Goal: Check status

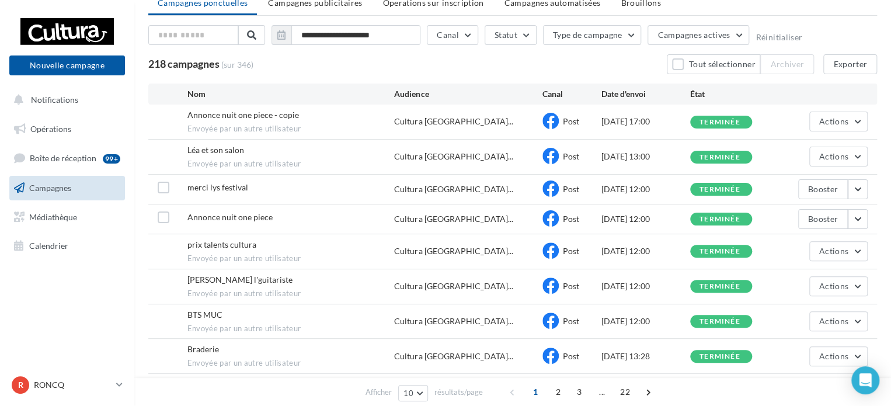
scroll to position [49, 0]
click at [861, 126] on button "Actions" at bounding box center [838, 121] width 58 height 20
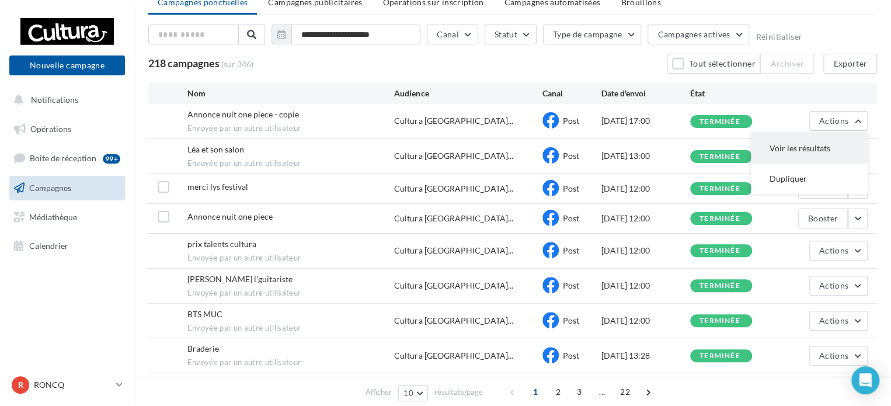
click at [797, 145] on button "Voir les résultats" at bounding box center [809, 148] width 117 height 30
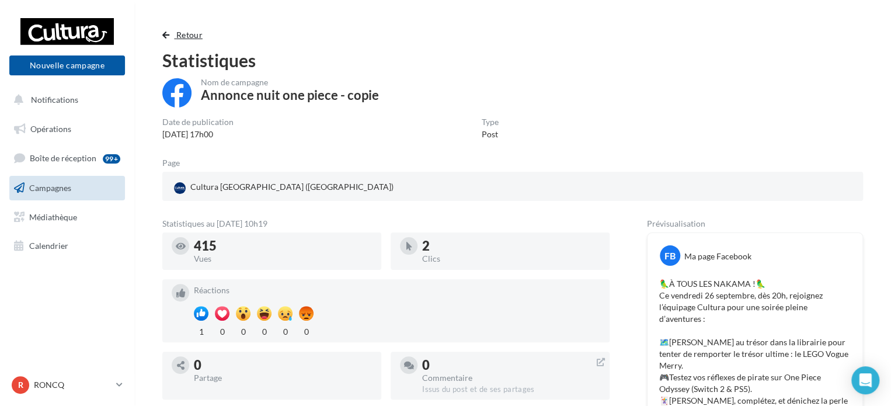
click at [169, 41] on button "Retour" at bounding box center [184, 35] width 45 height 14
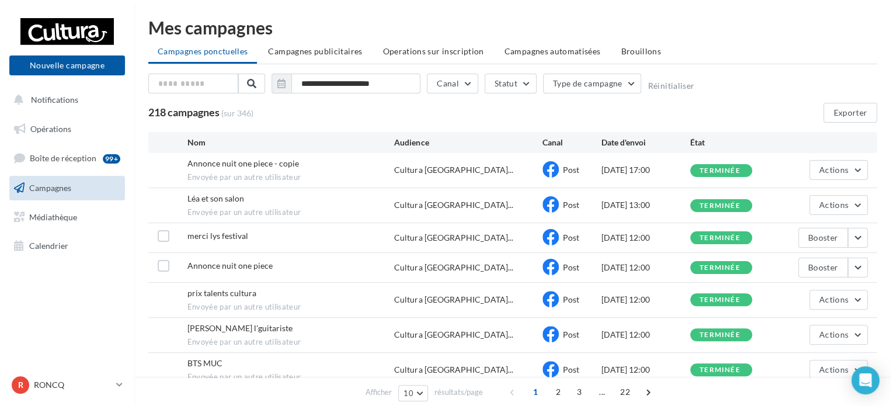
scroll to position [49, 0]
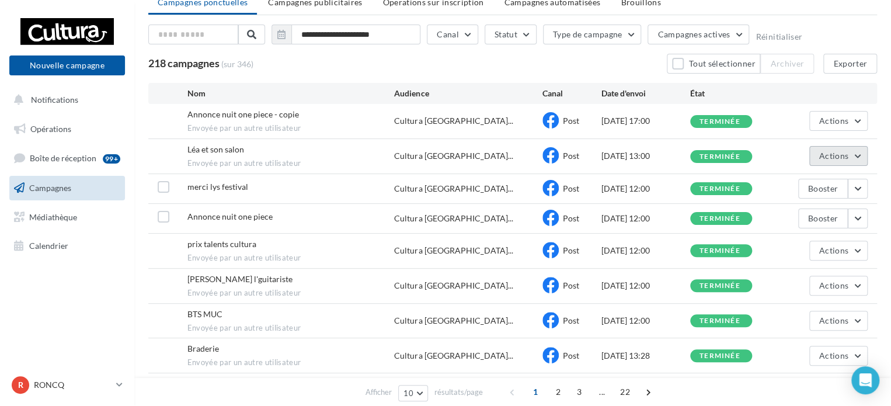
click at [842, 165] on button "Actions" at bounding box center [838, 156] width 58 height 20
click at [836, 171] on button "Voir les résultats" at bounding box center [809, 183] width 117 height 30
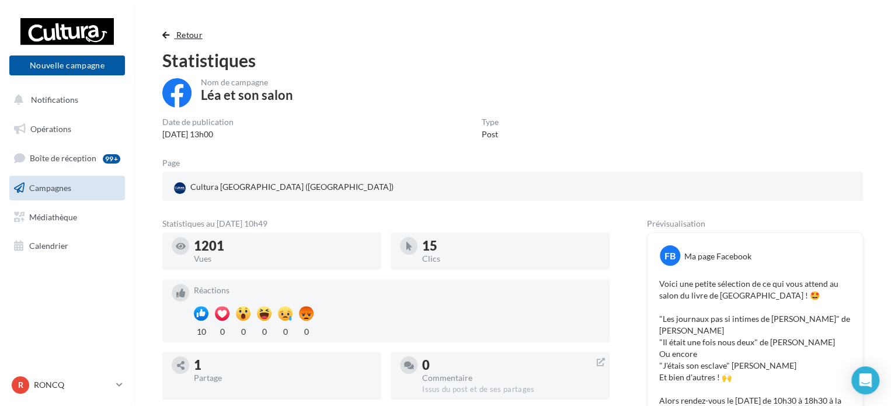
click at [164, 31] on span "button" at bounding box center [165, 35] width 7 height 8
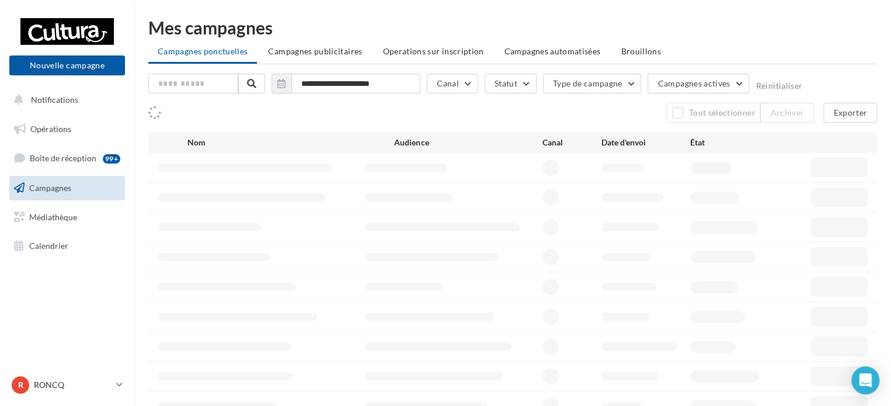
scroll to position [49, 0]
